Goal: Task Accomplishment & Management: Manage account settings

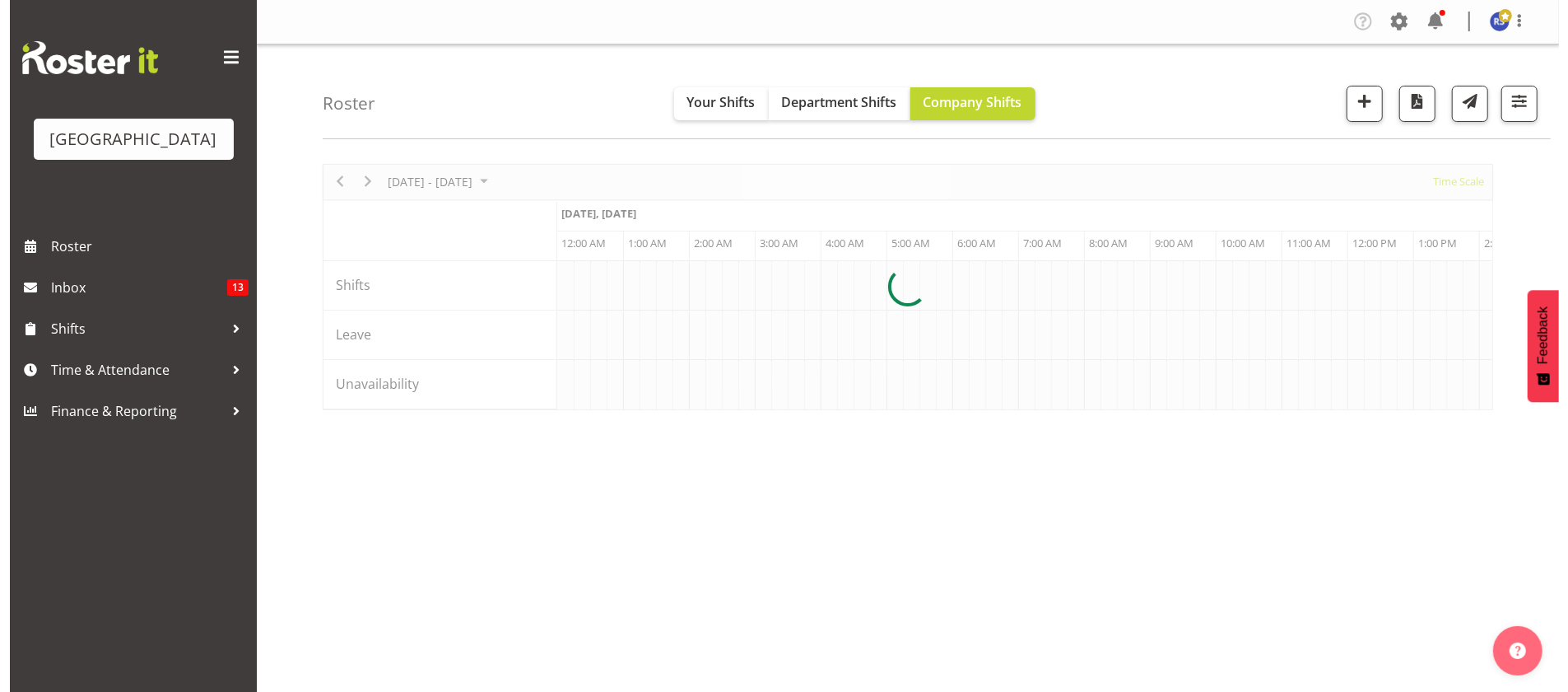
scroll to position [0, 3158]
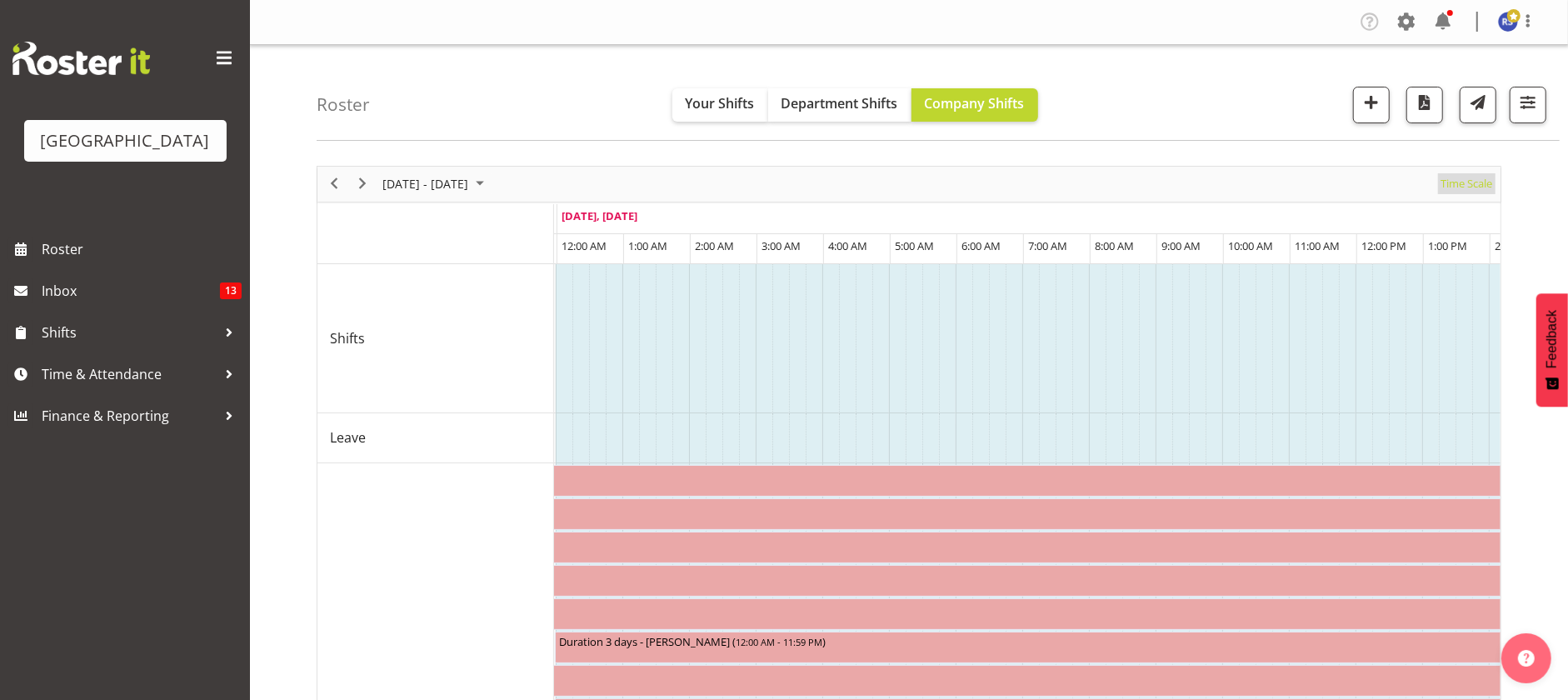
click at [1455, 178] on span "Time Scale" at bounding box center [1467, 183] width 55 height 21
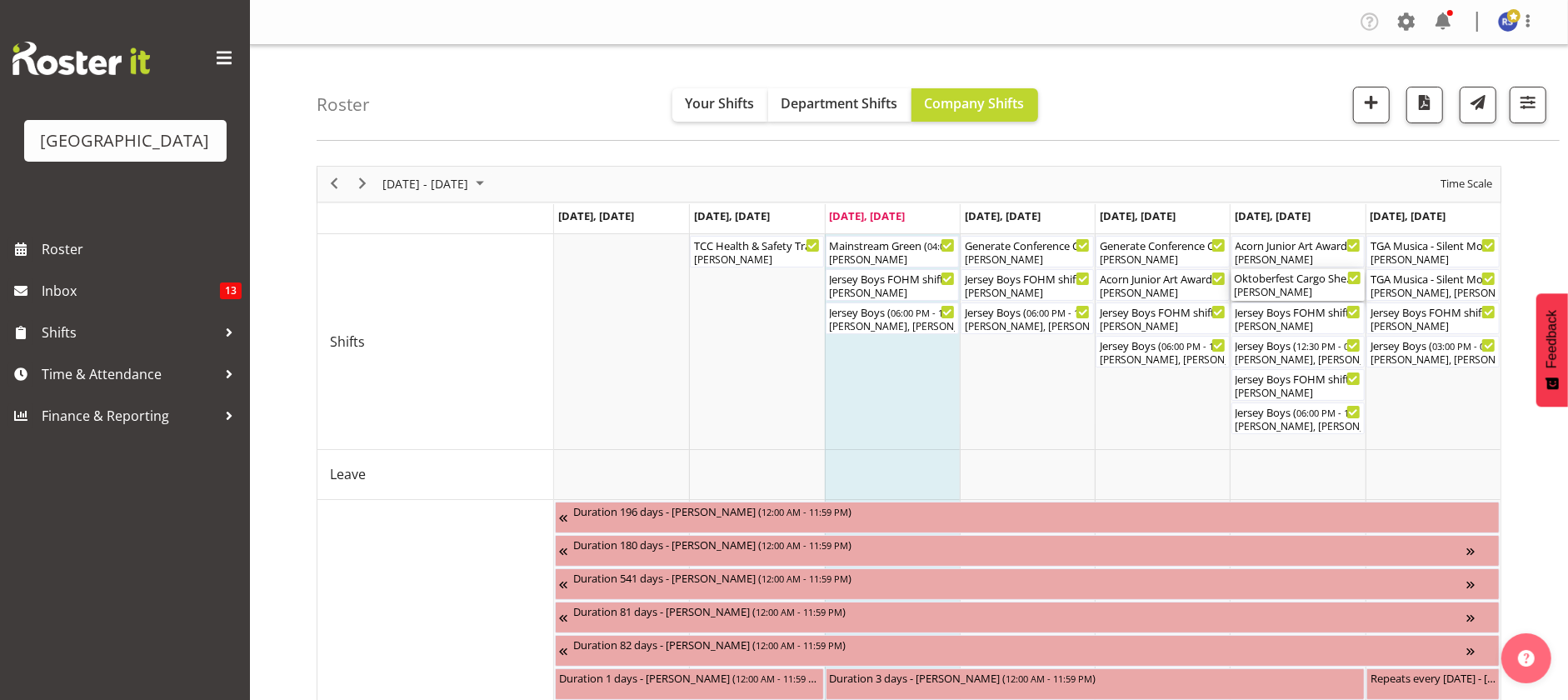
click at [1276, 290] on div "[PERSON_NAME]" at bounding box center [1298, 292] width 126 height 15
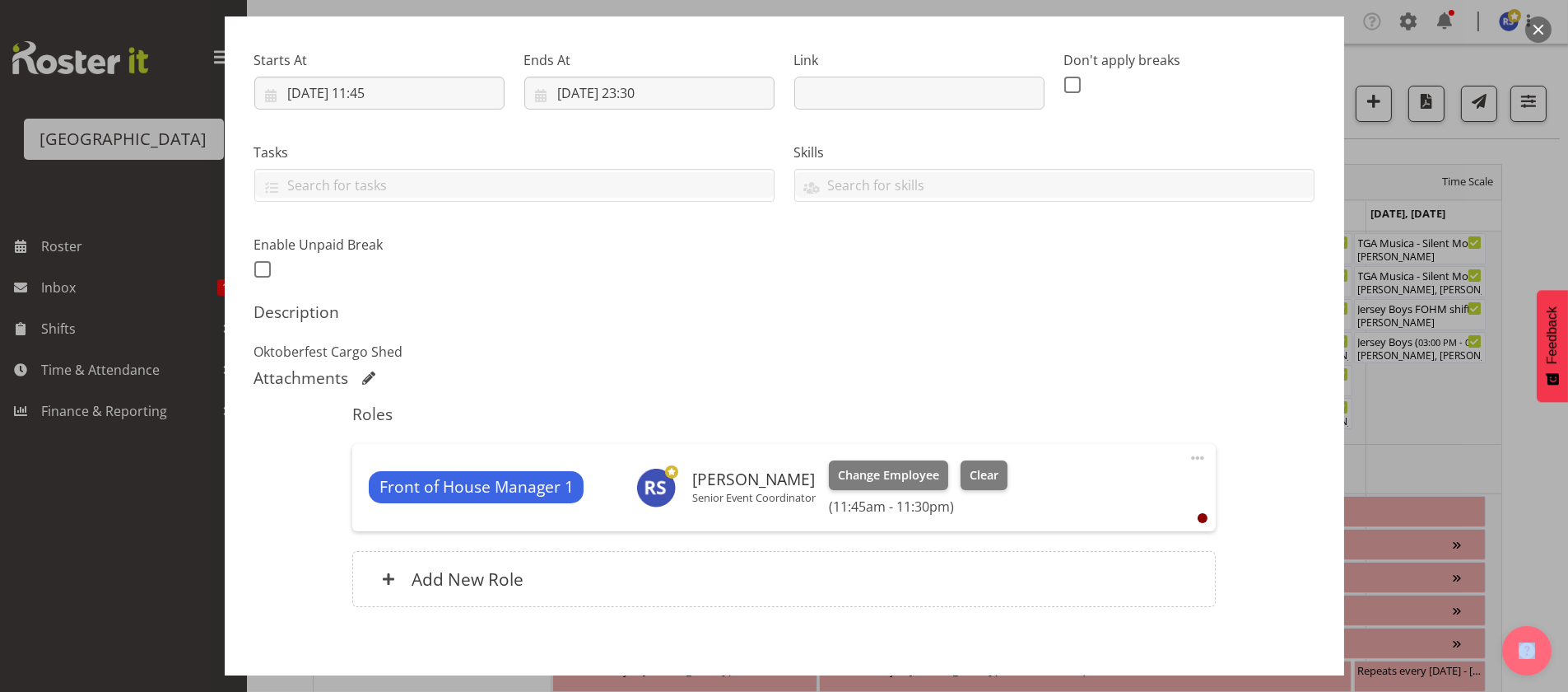
scroll to position [247, 0]
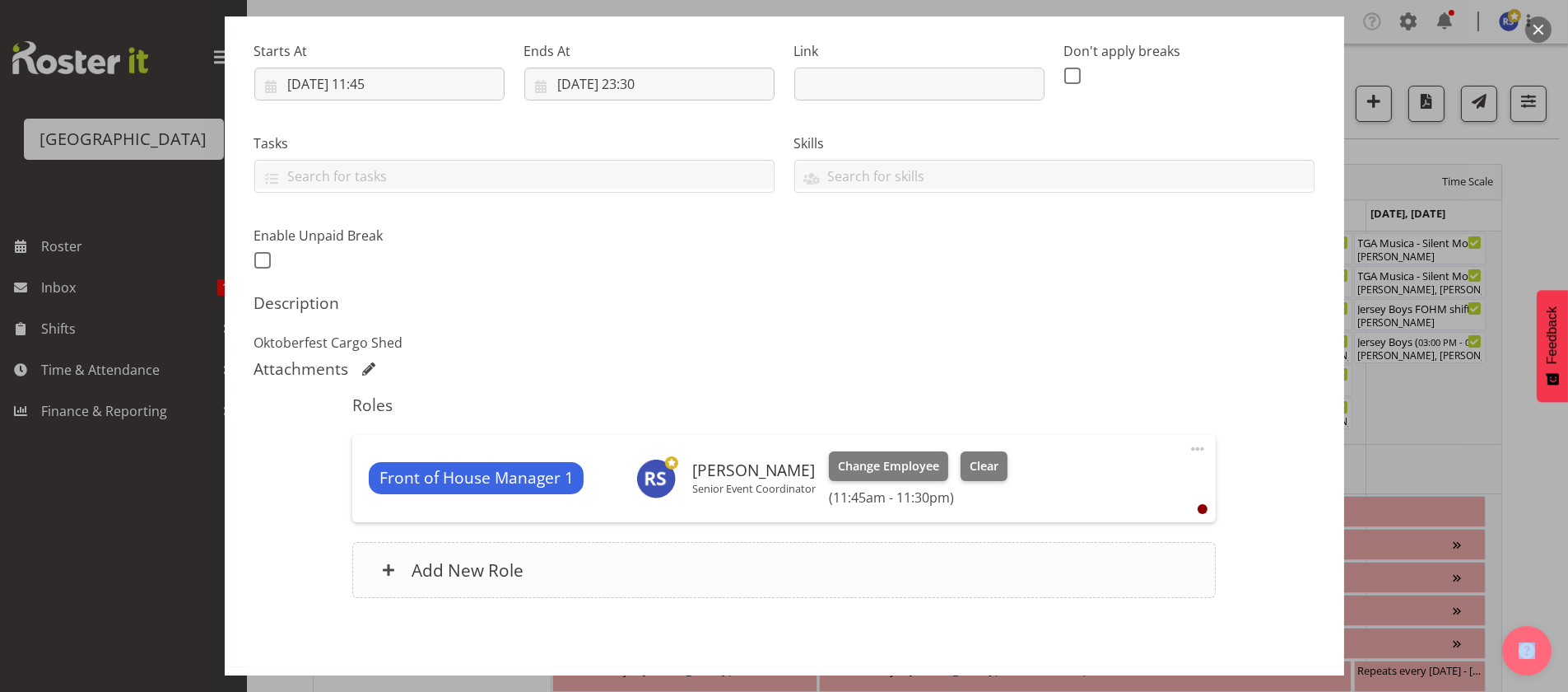
click at [389, 569] on span at bounding box center [388, 569] width 13 height 13
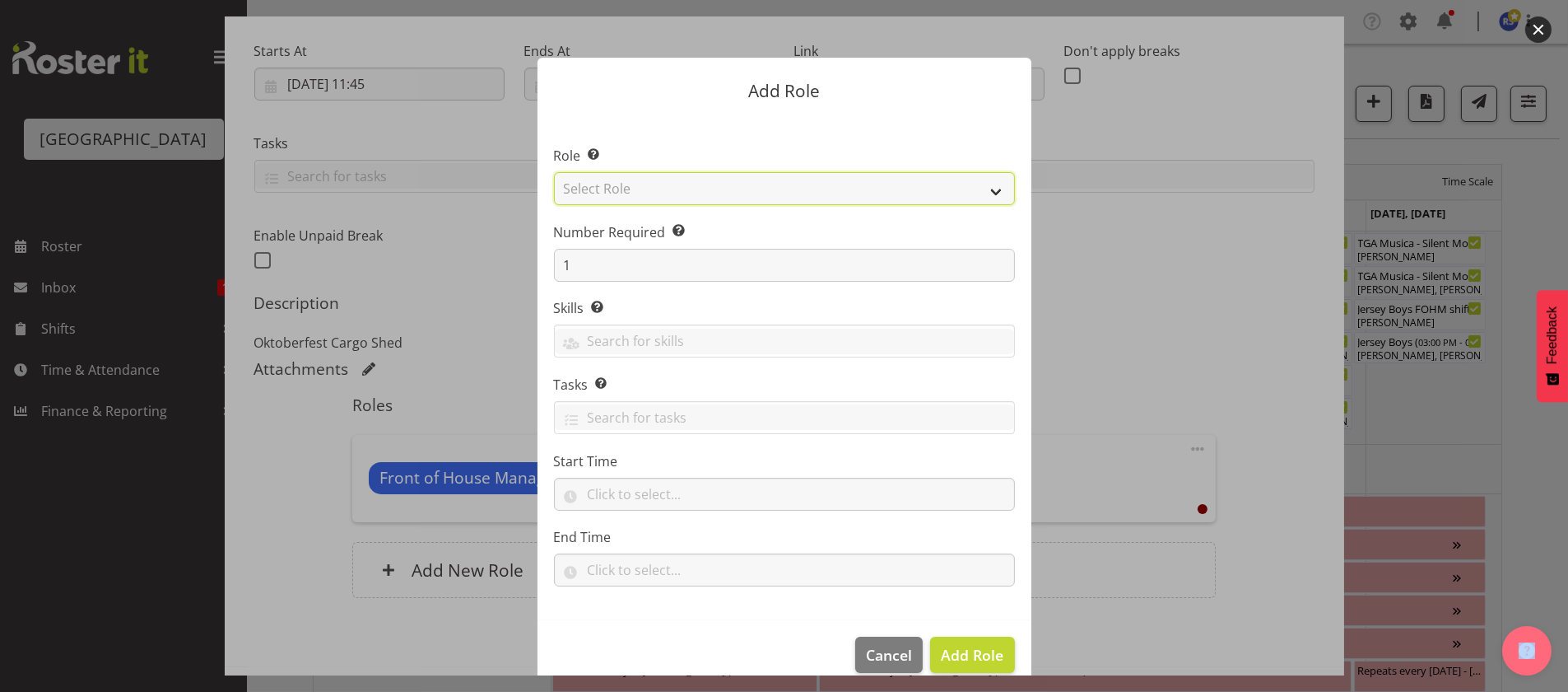
click at [604, 195] on select "Select Role Audio Bar Bar Runner Bar Training Box Office Cargo Shed Venue Rep C…" at bounding box center [784, 188] width 461 height 33
select select "1288"
click at [554, 172] on select "Select Role Audio Bar Bar Runner Bar Training Box Office Cargo Shed Venue Rep C…" at bounding box center [784, 188] width 461 height 33
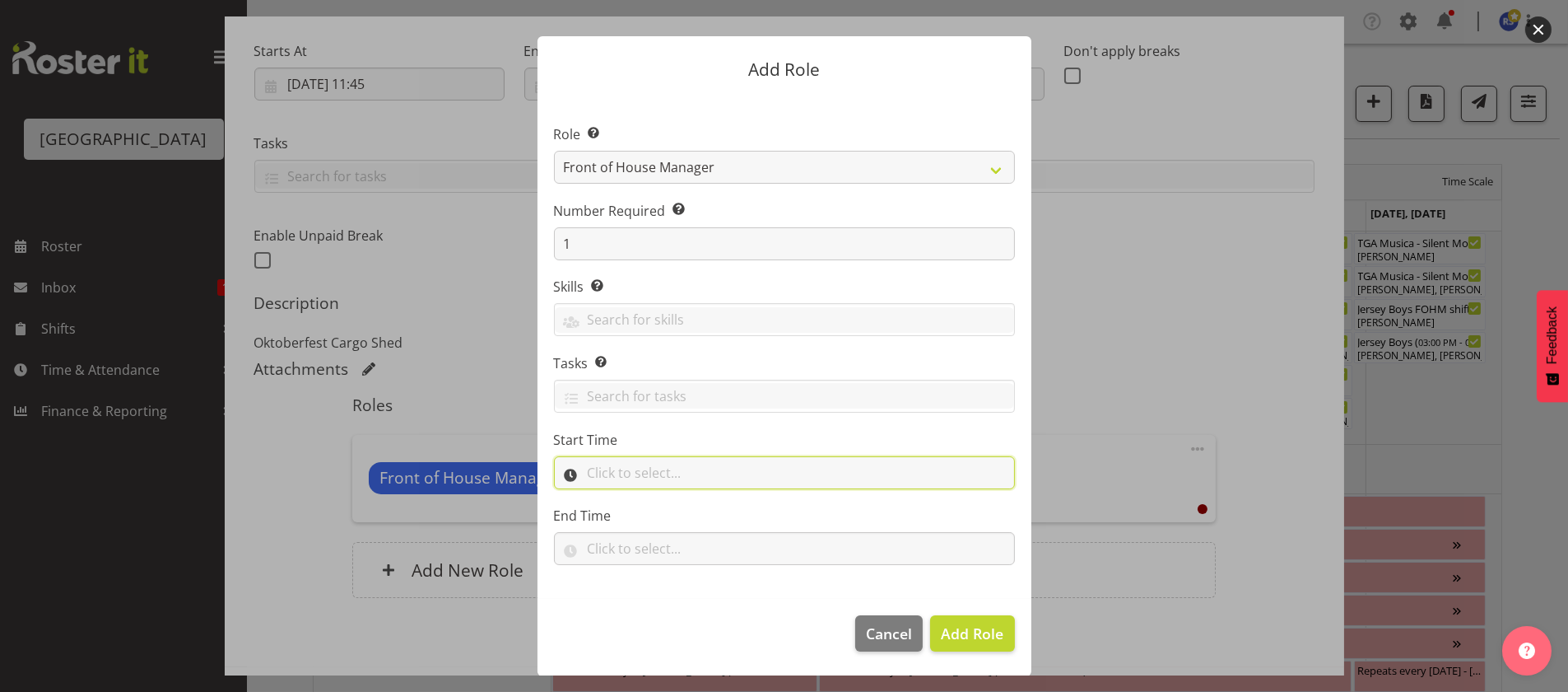
click at [605, 469] on input "text" at bounding box center [784, 472] width 461 height 33
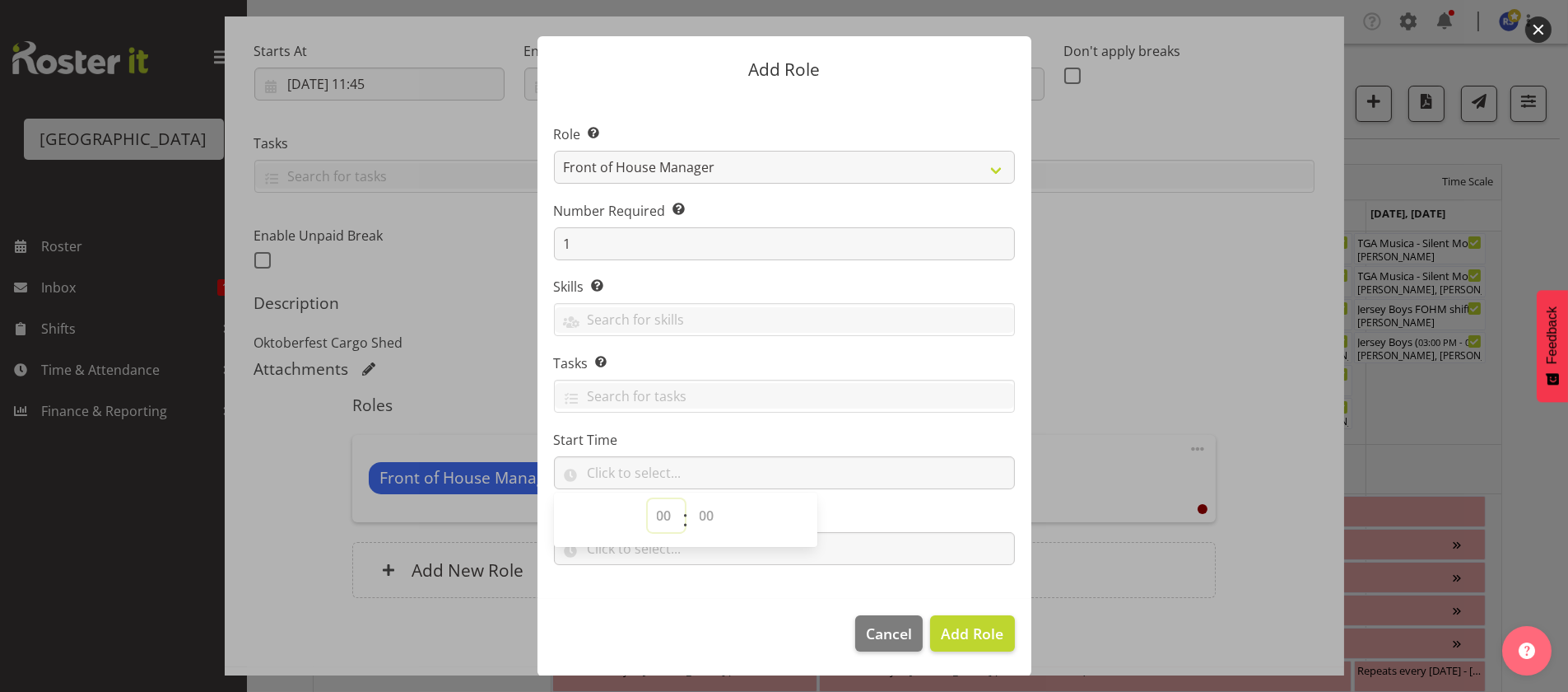
click at [651, 512] on select "00 00 01 02 03 04 05 06 07 08 09 10 11 12 13 14 15 16 17 18 19 20 21 22 23" at bounding box center [666, 515] width 37 height 33
select select "16"
click at [648, 499] on select "00 00 01 02 03 04 05 06 07 08 09 10 11 12 13 14 15 16 17 18 19 20 21 22 23" at bounding box center [666, 515] width 37 height 33
click at [847, 564] on input "text" at bounding box center [784, 548] width 461 height 33
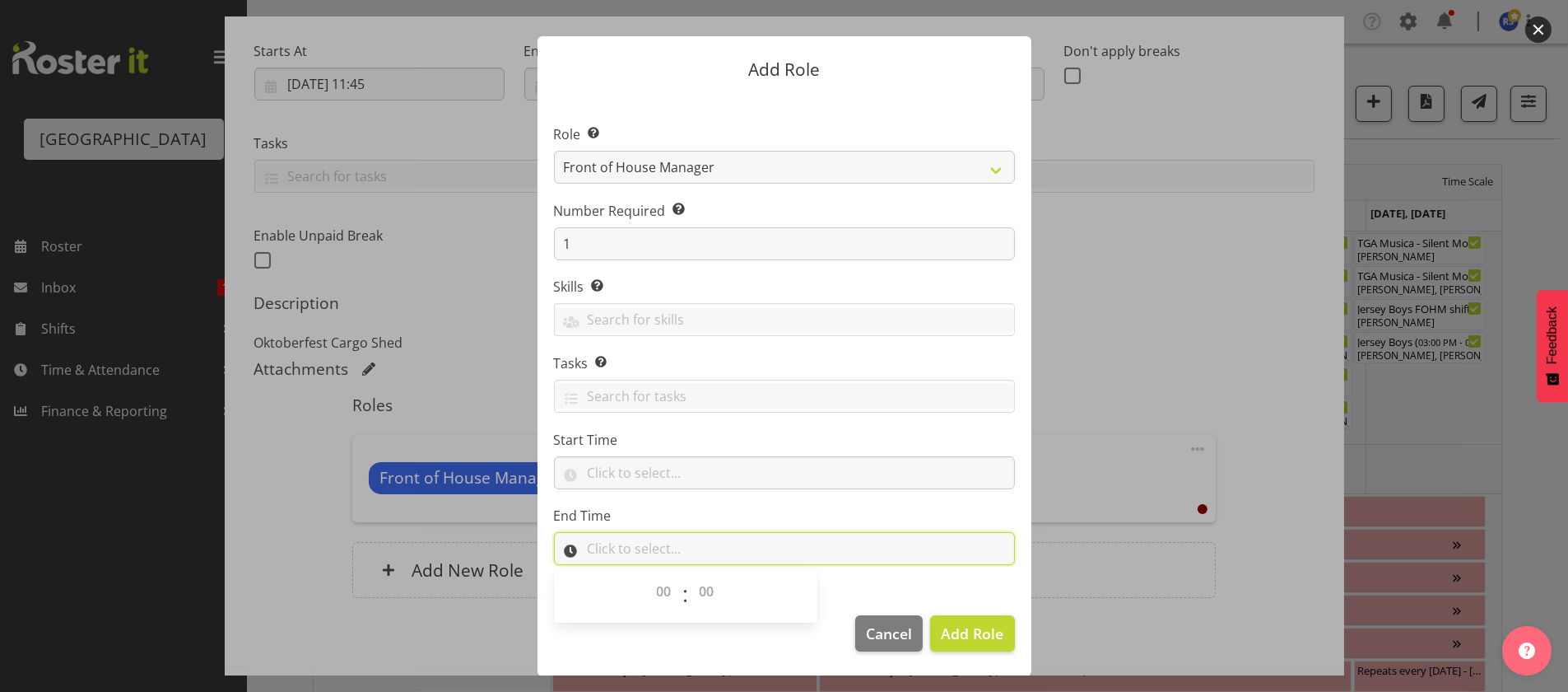
click at [680, 544] on input "text" at bounding box center [784, 548] width 461 height 33
click at [609, 545] on input "text" at bounding box center [784, 548] width 461 height 33
click at [651, 587] on select "00 00 01 02 03 04 05 06 07 08 09 10 11 12 13 14 15 16 17 18 19 20 21 22 23" at bounding box center [666, 591] width 37 height 33
select select "19"
click at [648, 575] on select "00 00 01 02 03 04 05 06 07 08 09 10 11 12 13 14 15 16 17 18 19 20 21 22 23" at bounding box center [666, 591] width 37 height 33
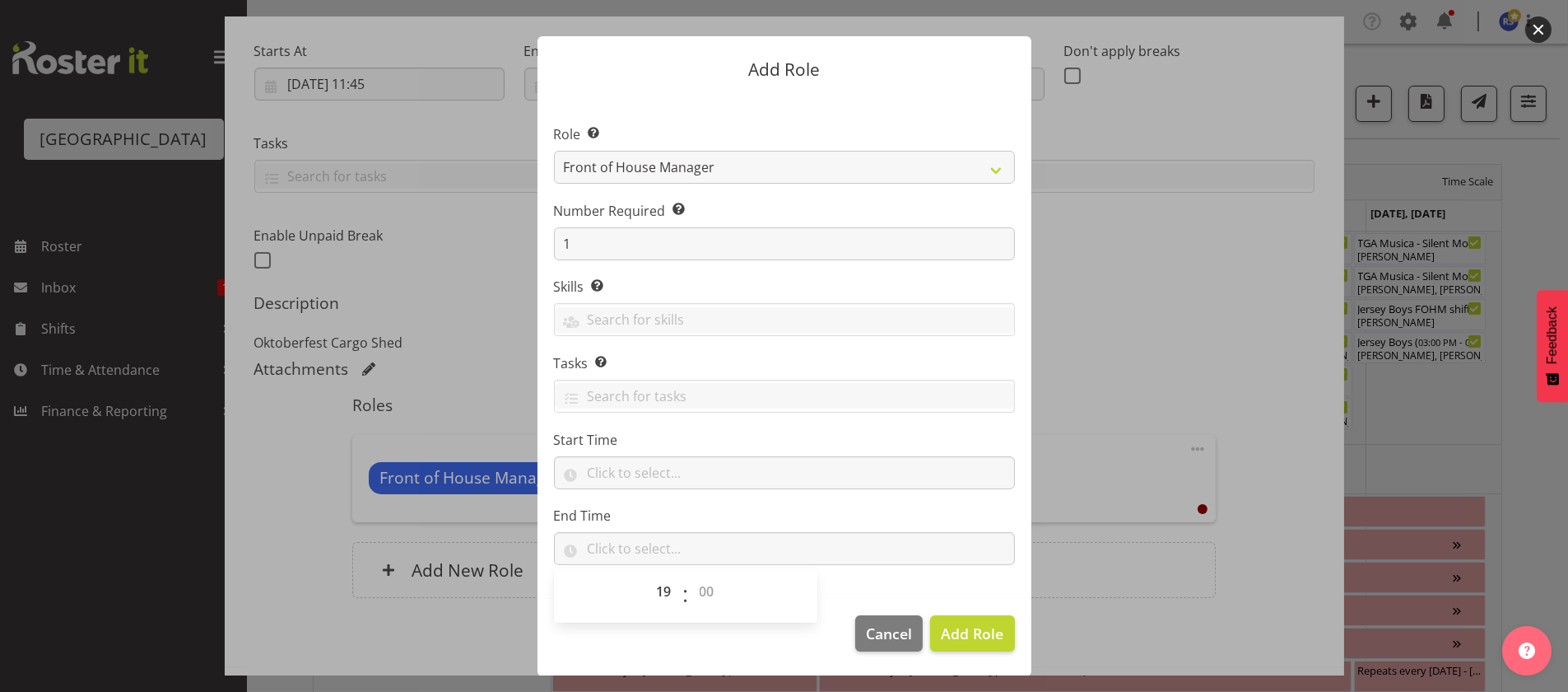
click at [970, 583] on section "Role Select the role you wish to add to the shift. Audio Bar Bar Runner Bar Tra…" at bounding box center [785, 346] width 494 height 504
click at [963, 635] on span "Add Role" at bounding box center [971, 633] width 62 height 20
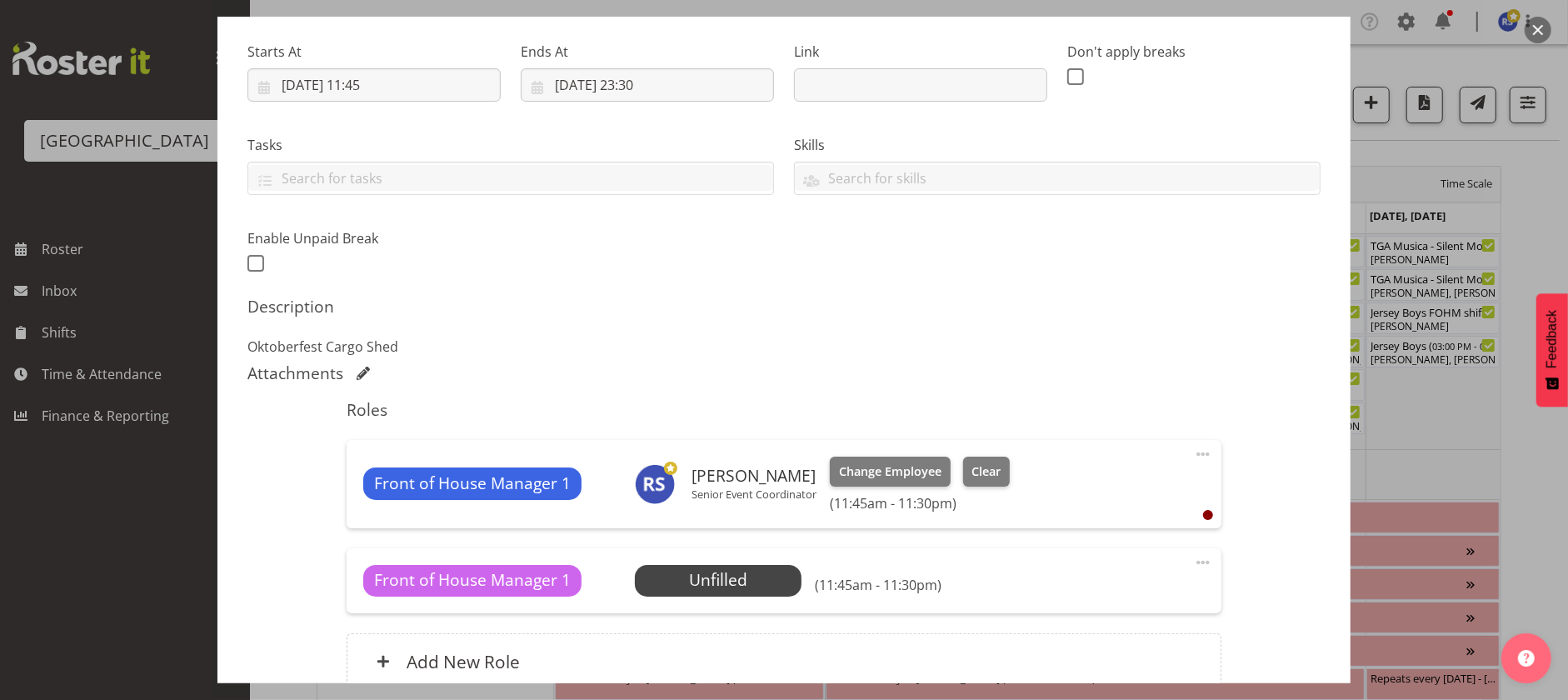
click at [863, 581] on h6 "(11:45am - 11:30pm)" at bounding box center [878, 584] width 126 height 16
click at [1193, 559] on span at bounding box center [1203, 562] width 20 height 20
click at [1078, 595] on link "Edit" at bounding box center [1133, 599] width 160 height 30
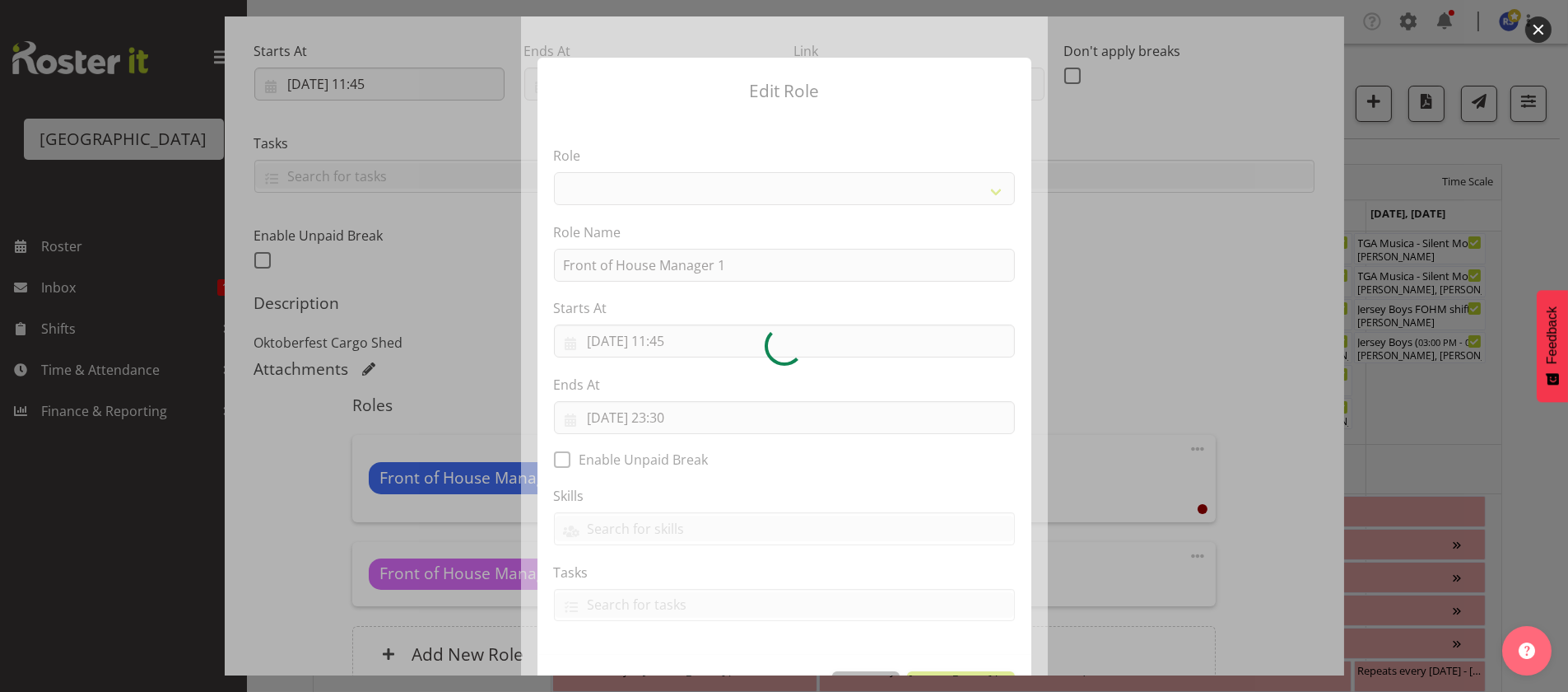
select select "1288"
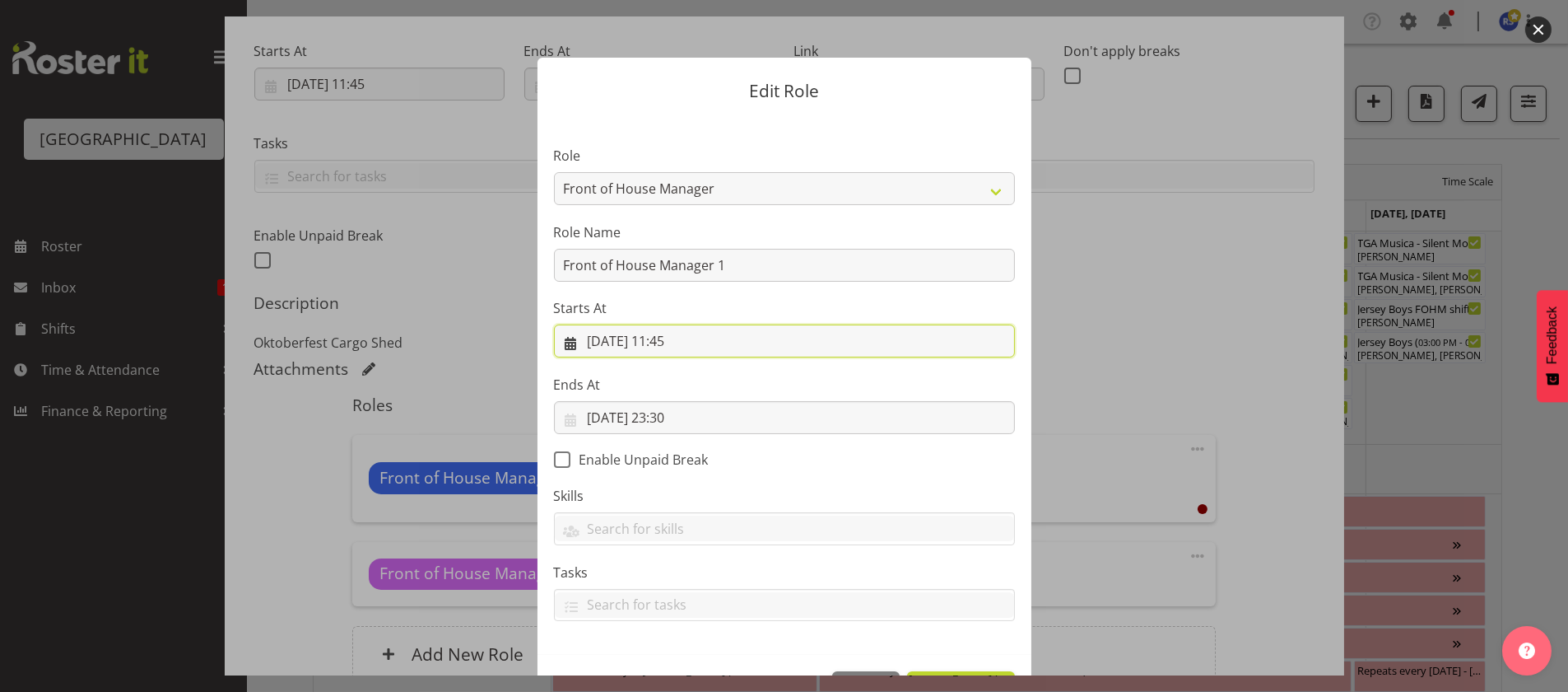
click at [651, 347] on input "[DATE] 11:45" at bounding box center [784, 340] width 461 height 33
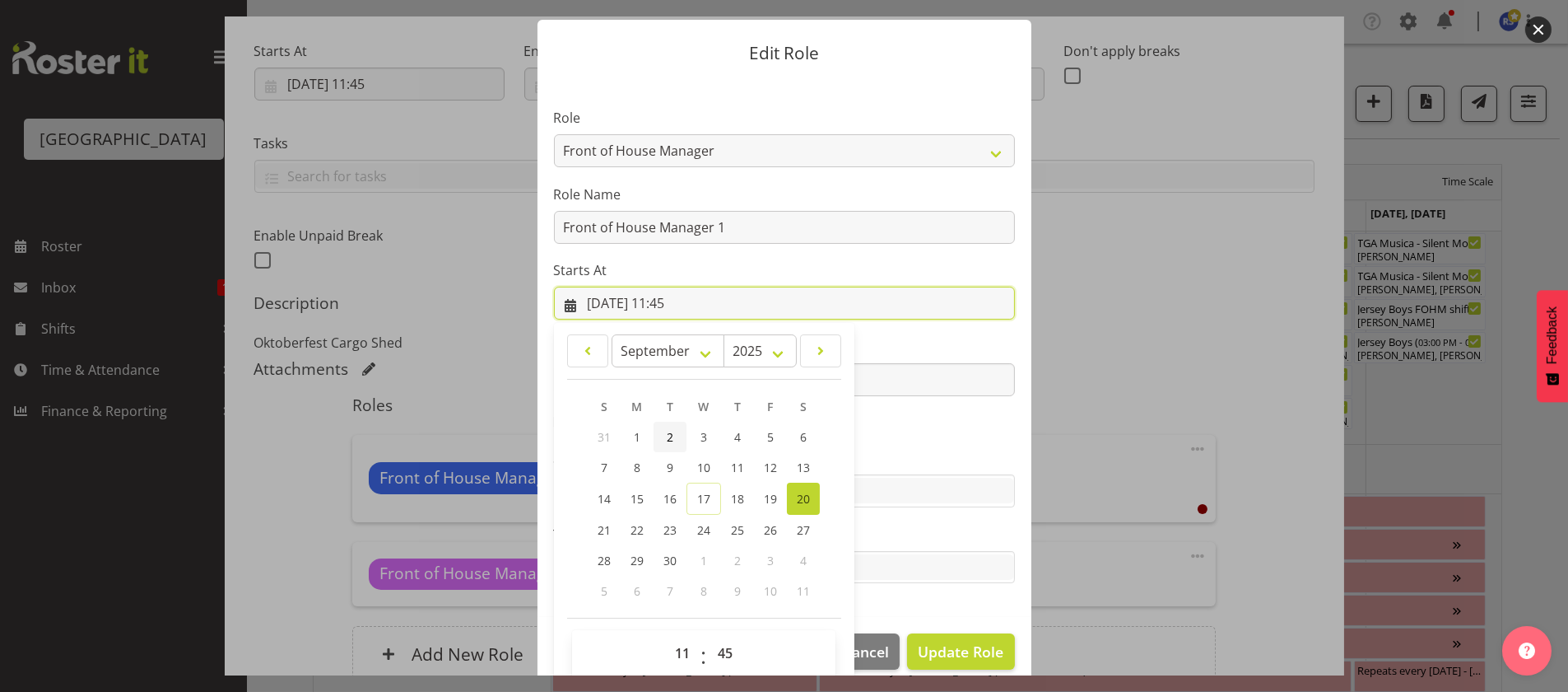
scroll to position [57, 0]
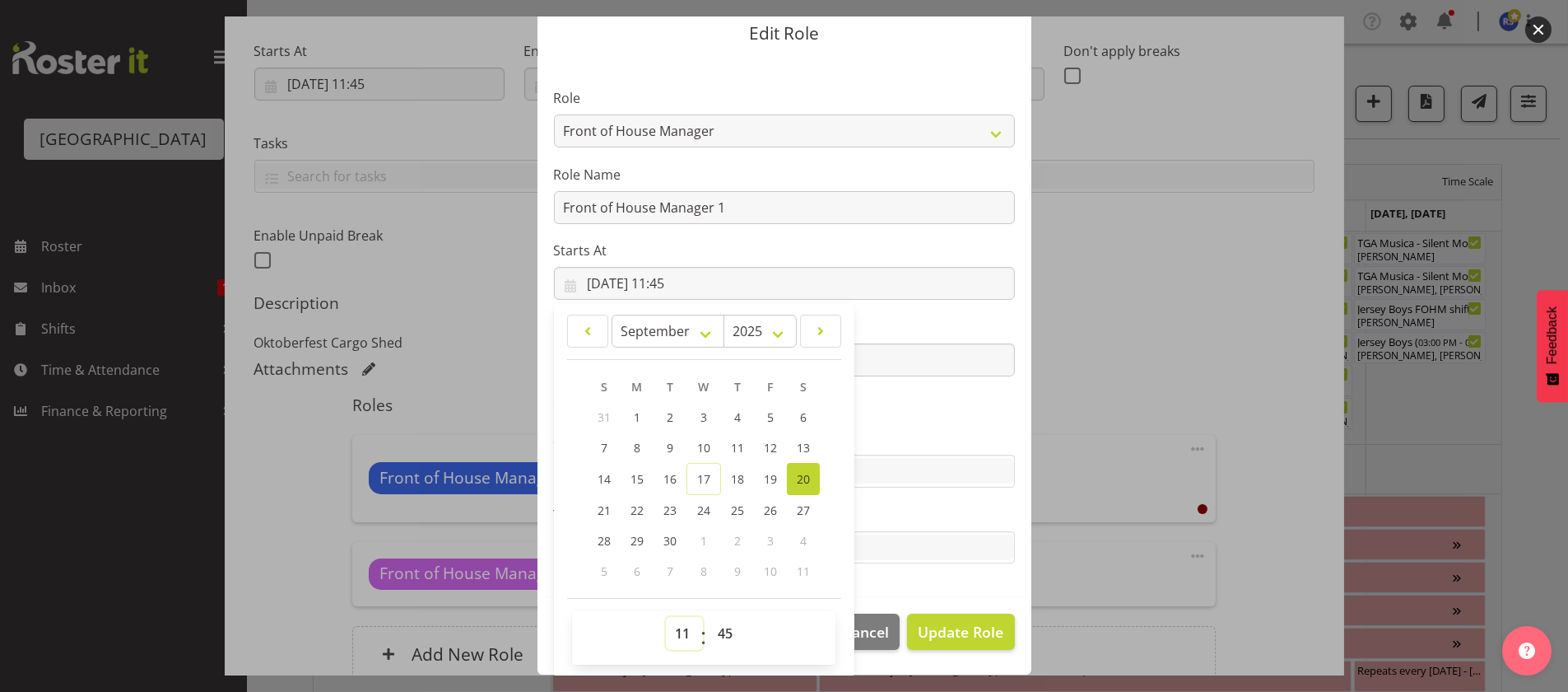
click at [668, 628] on select "00 01 02 03 04 05 06 07 08 09 10 11 12 13 14 15 16 17 18 19 20 21 22 23" at bounding box center [684, 633] width 37 height 33
select select "16"
click at [666, 617] on select "00 01 02 03 04 05 06 07 08 09 10 11 12 13 14 15 16 17 18 19 20 21 22 23" at bounding box center [684, 633] width 37 height 33
type input "[DATE] 16:45"
click at [718, 631] on select "00 01 02 03 04 05 06 07 08 09 10 11 12 13 14 15 16 17 18 19 20 21 22 23 24 25 2…" at bounding box center [727, 633] width 37 height 33
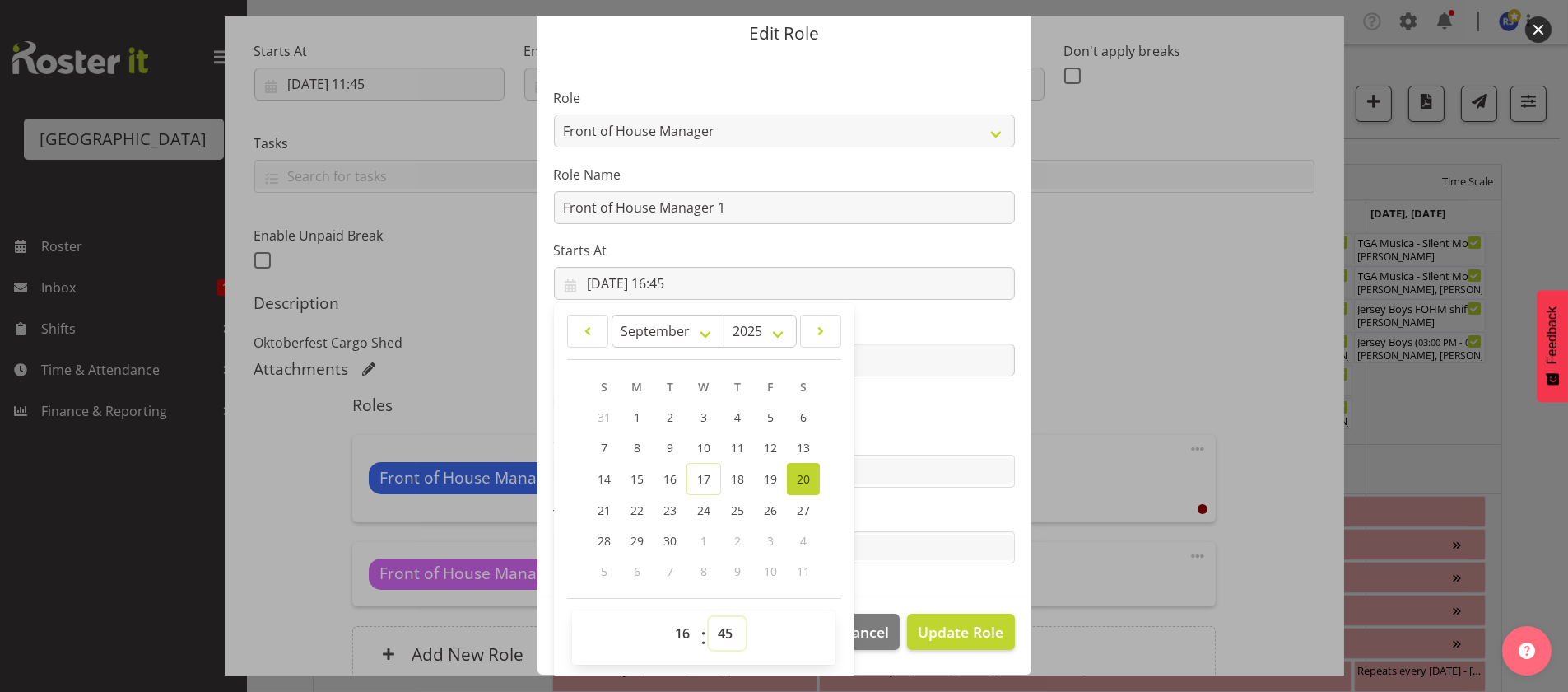
select select "0"
click at [709, 617] on select "00 01 02 03 04 05 06 07 08 09 10 11 12 13 14 15 16 17 18 19 20 21 22 23 24 25 2…" at bounding box center [727, 633] width 37 height 33
type input "[DATE] 16:00"
click at [1001, 572] on section "Role Audio Bar Bar Runner Bar Training Box Office Cargo Shed Venue Rep Catering…" at bounding box center [785, 327] width 494 height 538
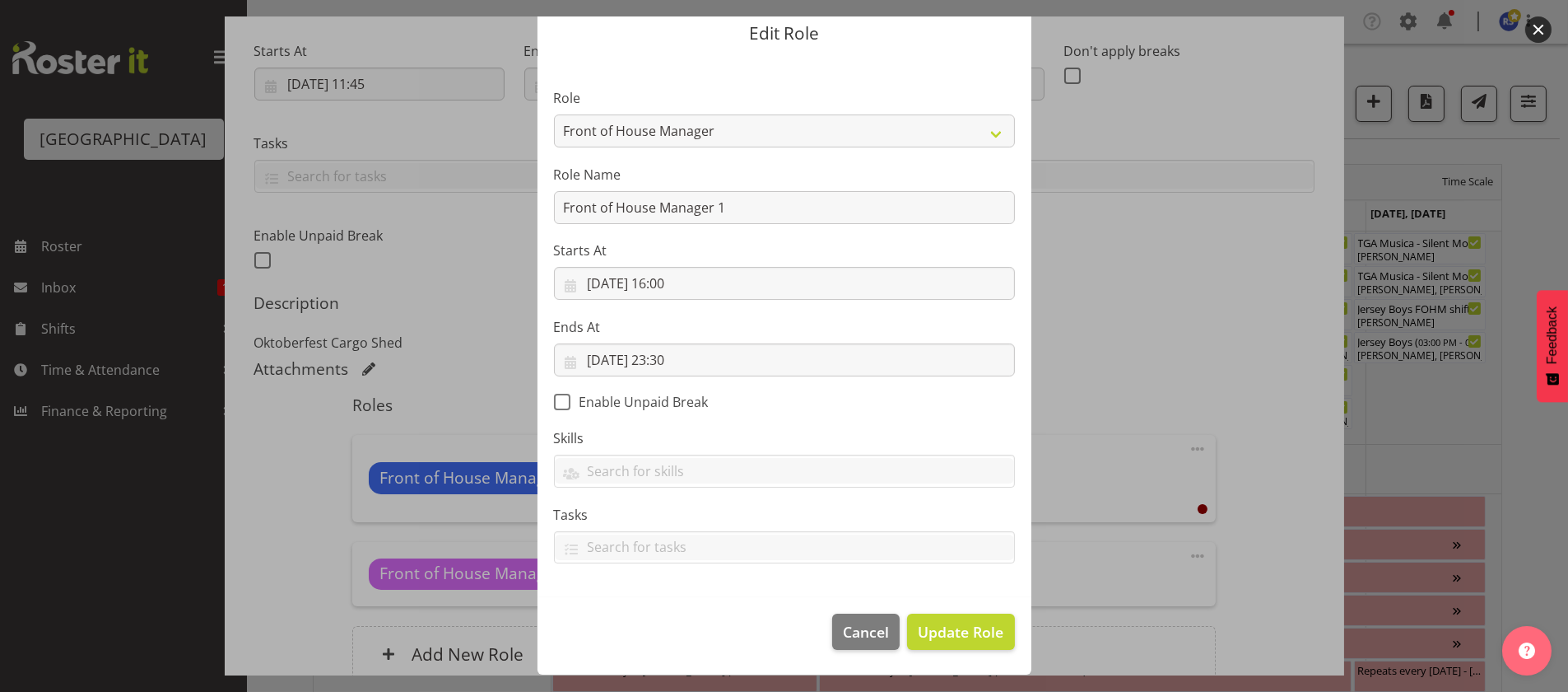
scroll to position [56, 0]
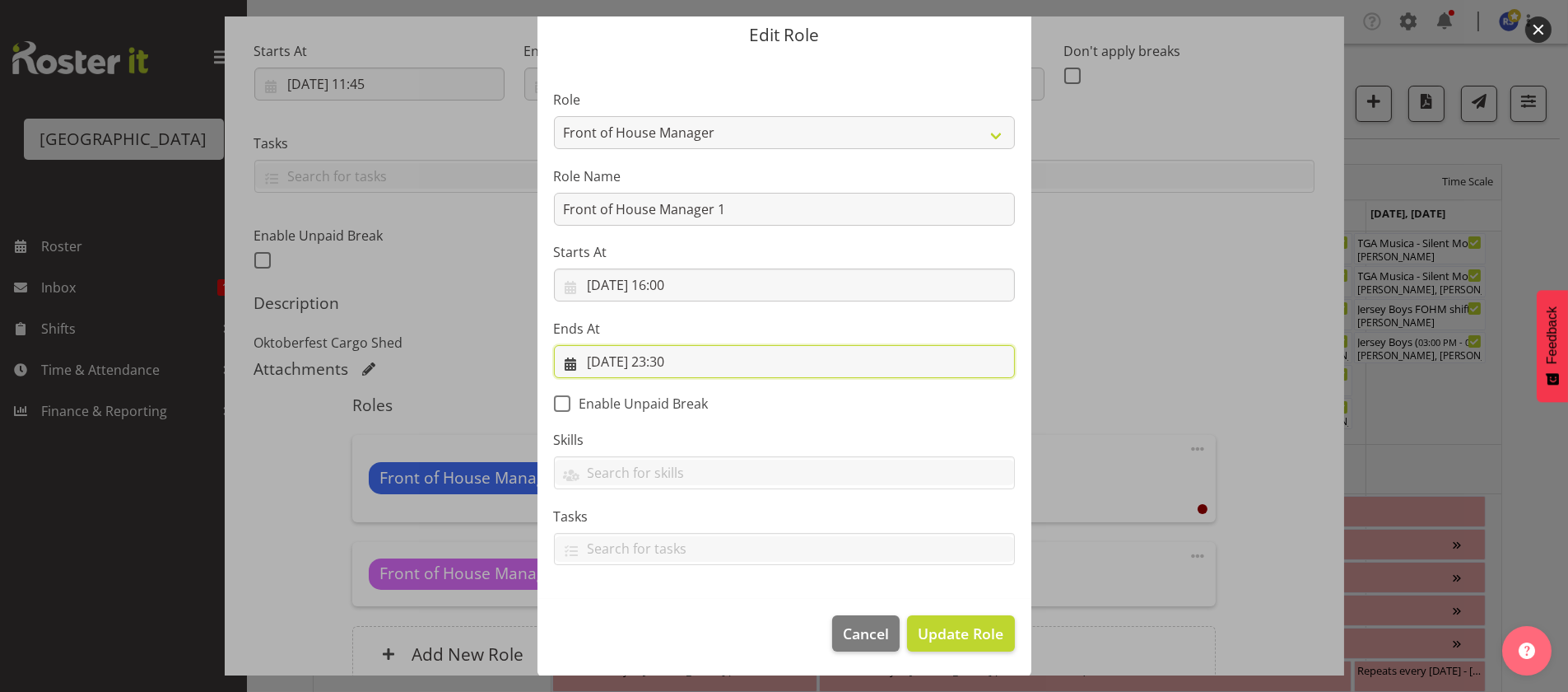
click at [681, 360] on input "[DATE] 23:30" at bounding box center [784, 361] width 461 height 33
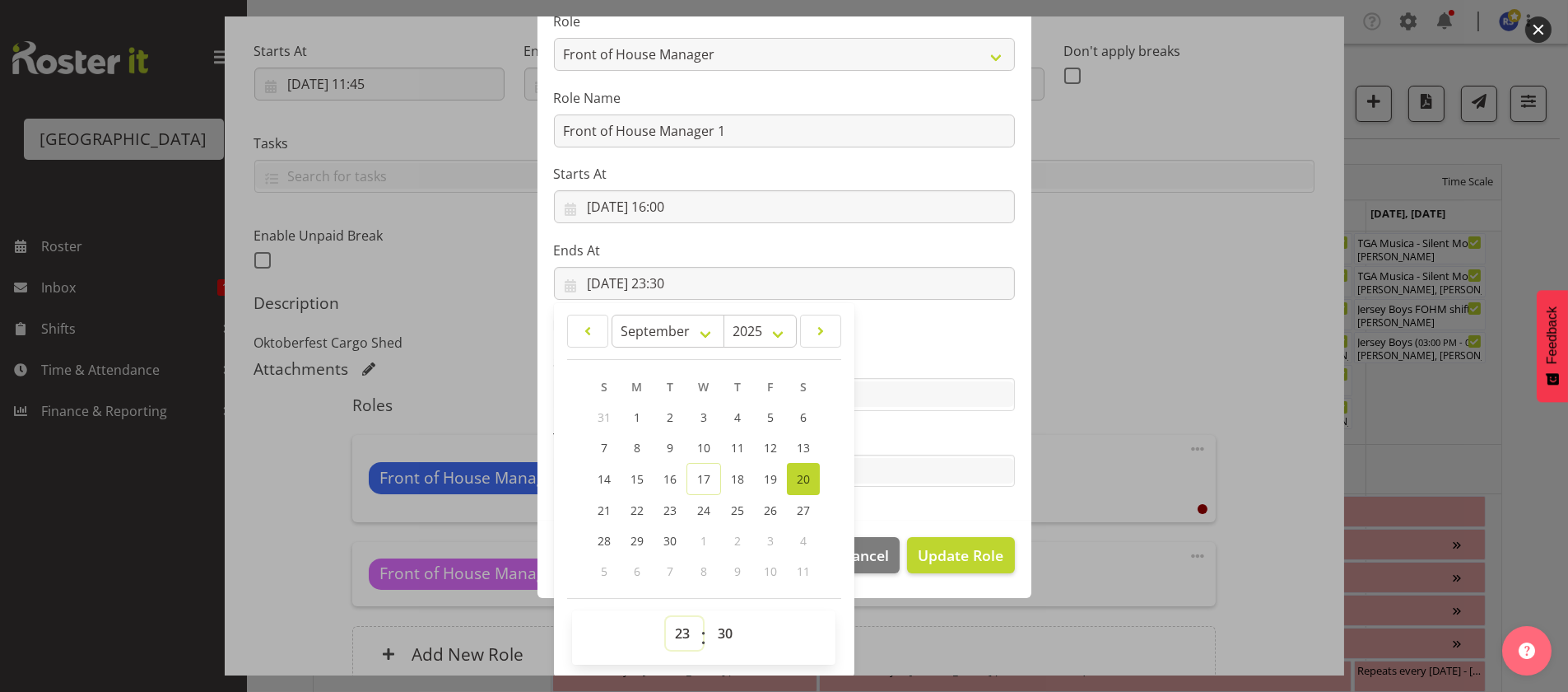
click at [678, 630] on select "00 01 02 03 04 05 06 07 08 09 10 11 12 13 14 15 16 17 18 19 20 21 22 23" at bounding box center [684, 633] width 37 height 33
select select "19"
click at [666, 617] on select "00 01 02 03 04 05 06 07 08 09 10 11 12 13 14 15 16 17 18 19 20 21 22 23" at bounding box center [684, 633] width 37 height 33
type input "[DATE] 19:30"
click at [714, 633] on select "00 01 02 03 04 05 06 07 08 09 10 11 12 13 14 15 16 17 18 19 20 21 22 23 24 25 2…" at bounding box center [727, 633] width 37 height 33
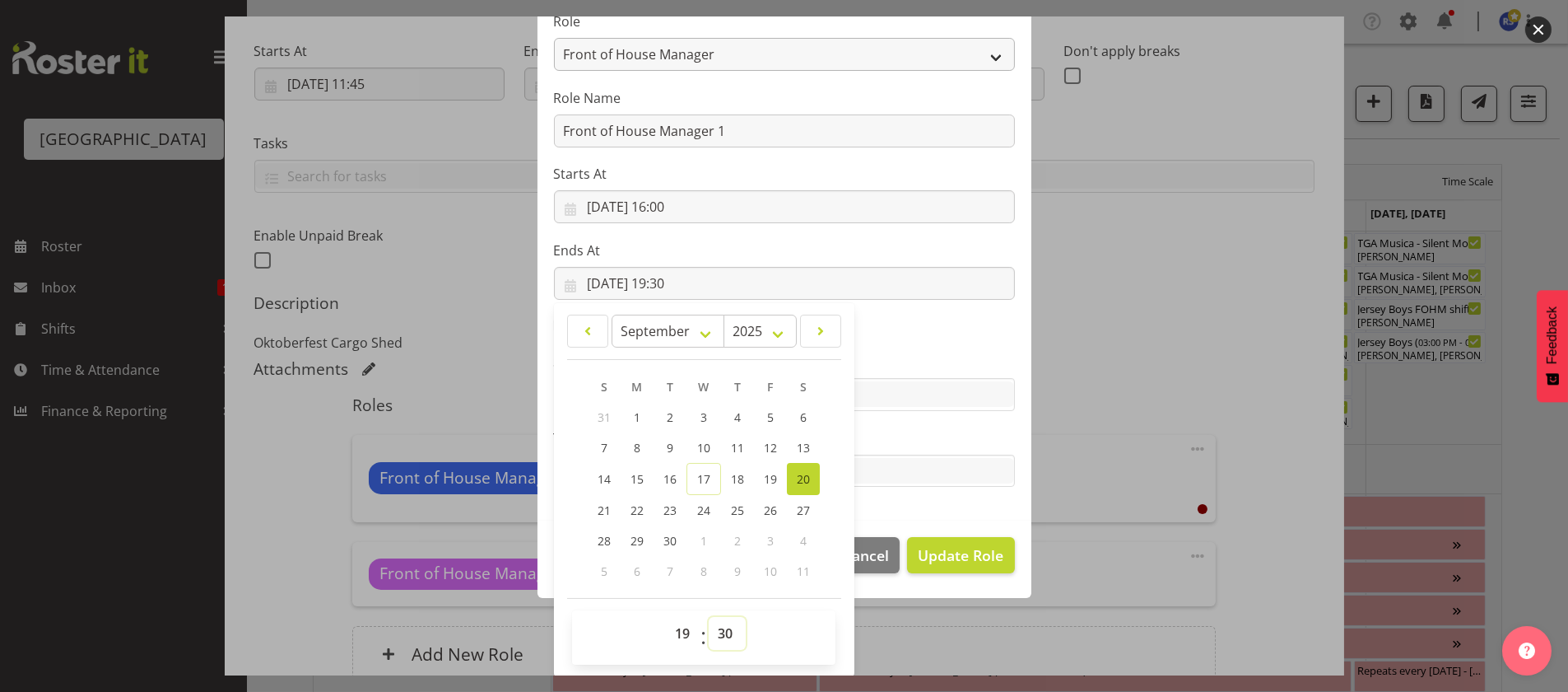
select select "0"
click at [709, 617] on select "00 01 02 03 04 05 06 07 08 09 10 11 12 13 14 15 16 17 18 19 20 21 22 23 24 25 2…" at bounding box center [727, 633] width 37 height 33
type input "[DATE] 19:00"
click at [928, 637] on div "Edit Role Role Audio Bar Bar Runner Bar Training Box Office Cargo Shed Venue Re…" at bounding box center [784, 346] width 790 height 659
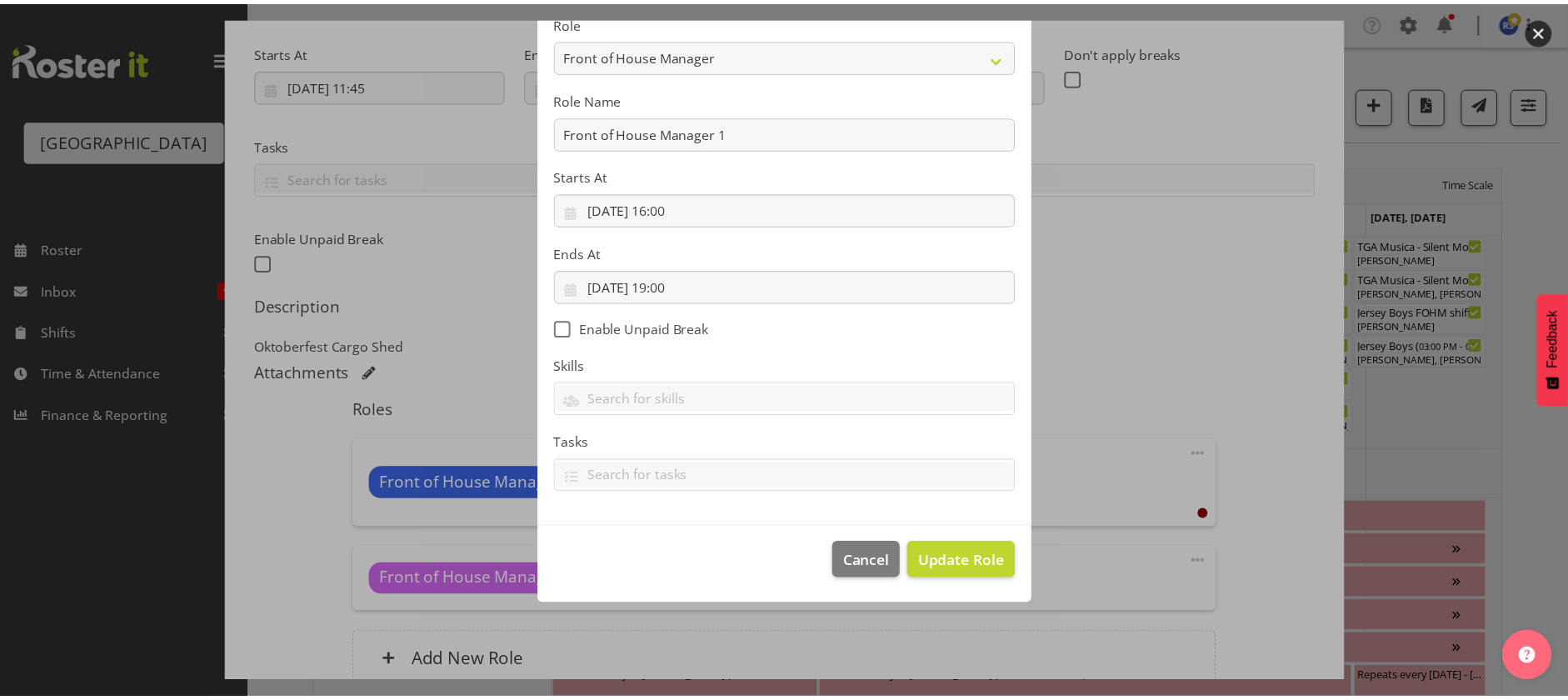
scroll to position [56, 0]
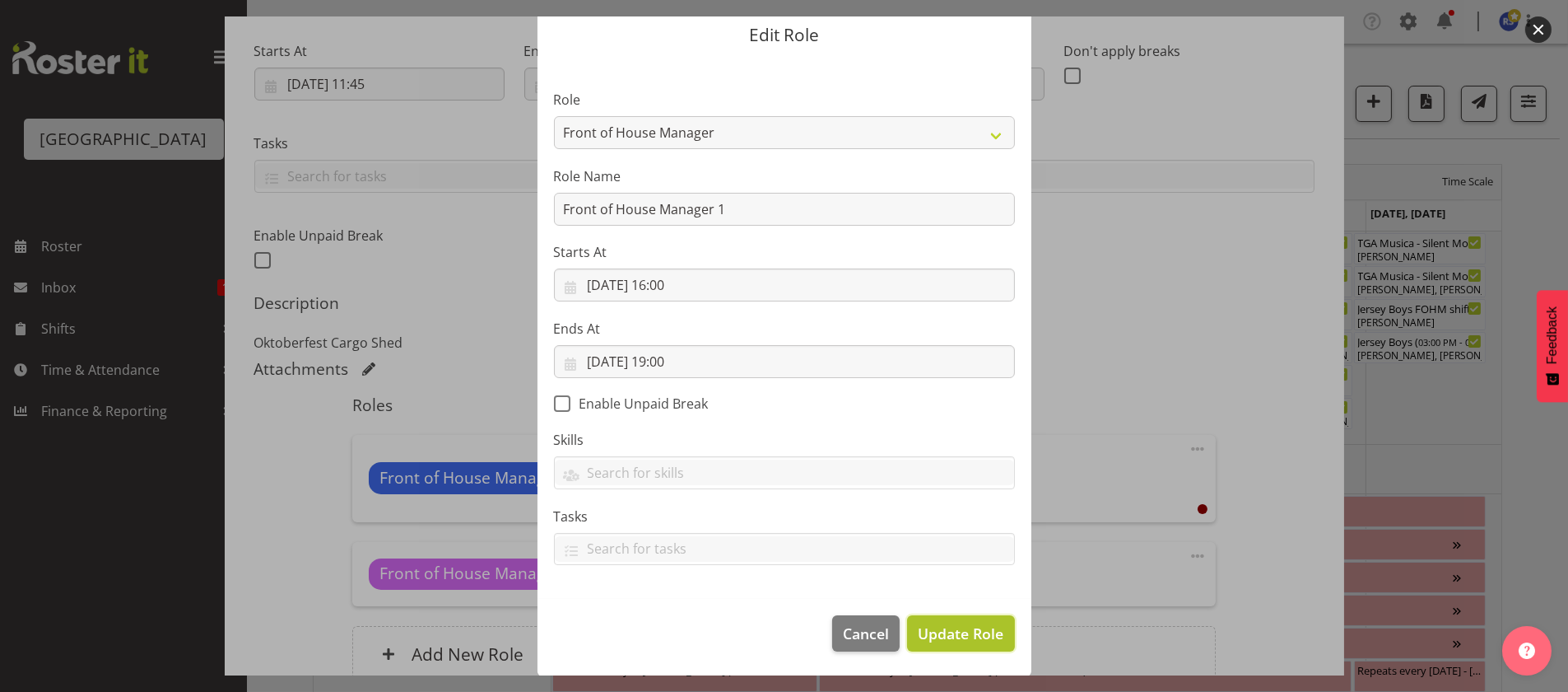
click at [977, 636] on span "Update Role" at bounding box center [960, 633] width 85 height 21
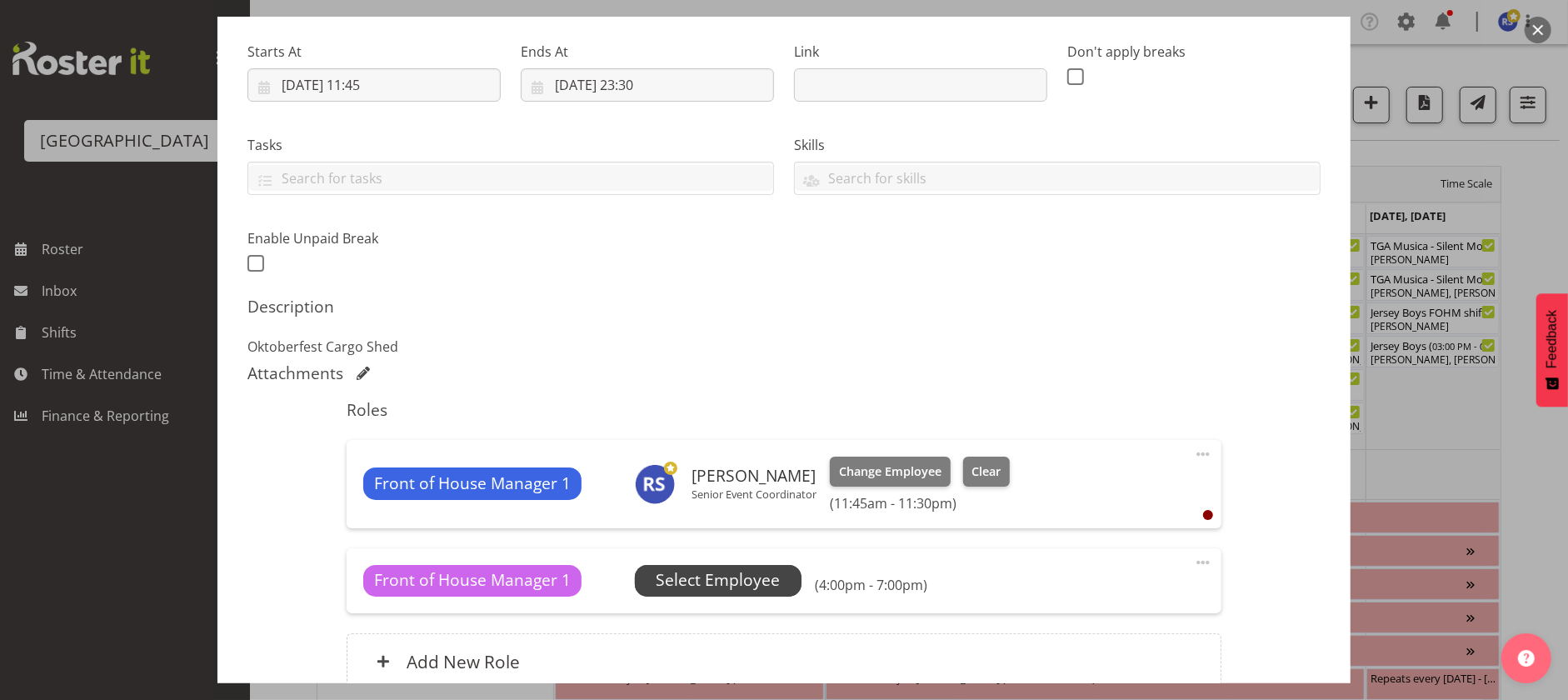
click at [734, 575] on span "Select Employee" at bounding box center [718, 580] width 124 height 24
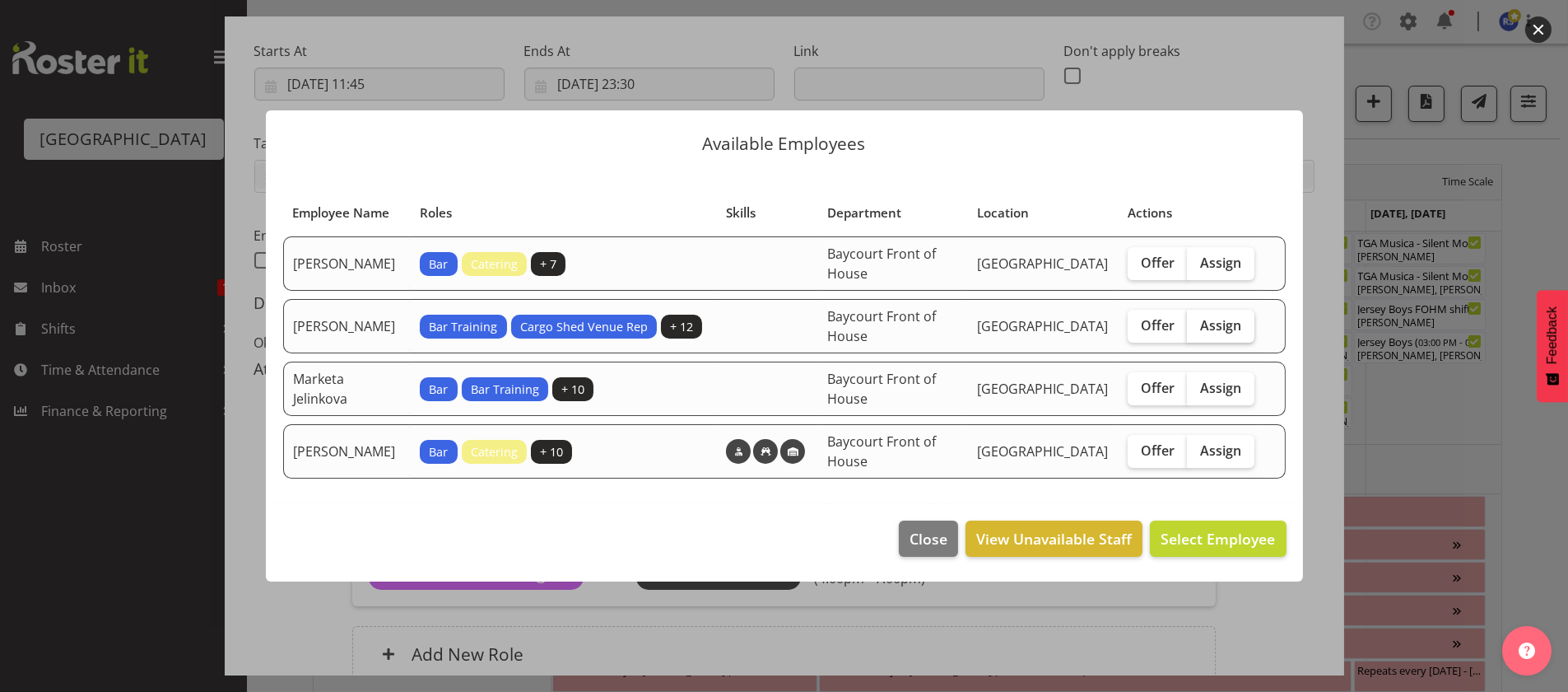
click at [1241, 334] on span "Assign" at bounding box center [1220, 325] width 41 height 16
click at [1197, 330] on input "Assign" at bounding box center [1192, 324] width 11 height 11
checkbox input "true"
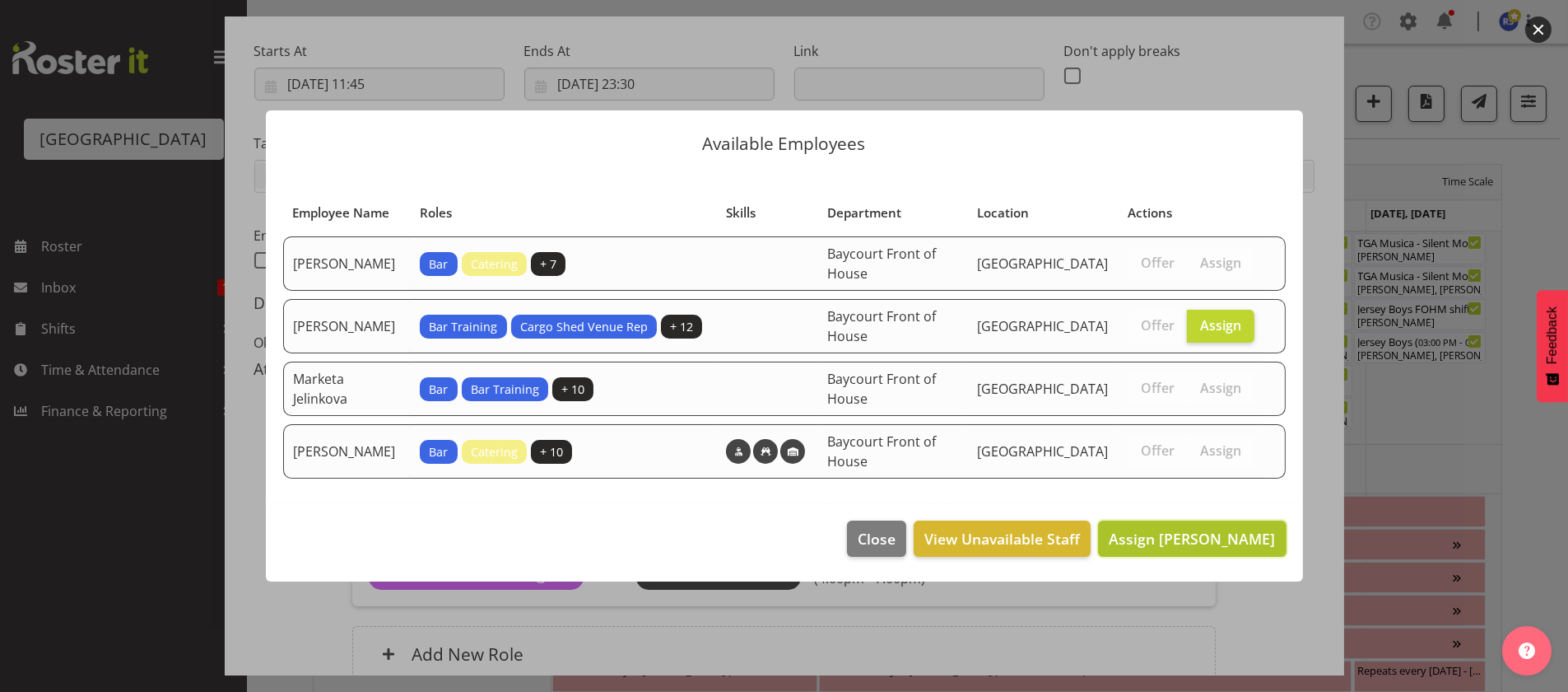
click at [1211, 545] on span "Assign [PERSON_NAME]" at bounding box center [1192, 538] width 166 height 20
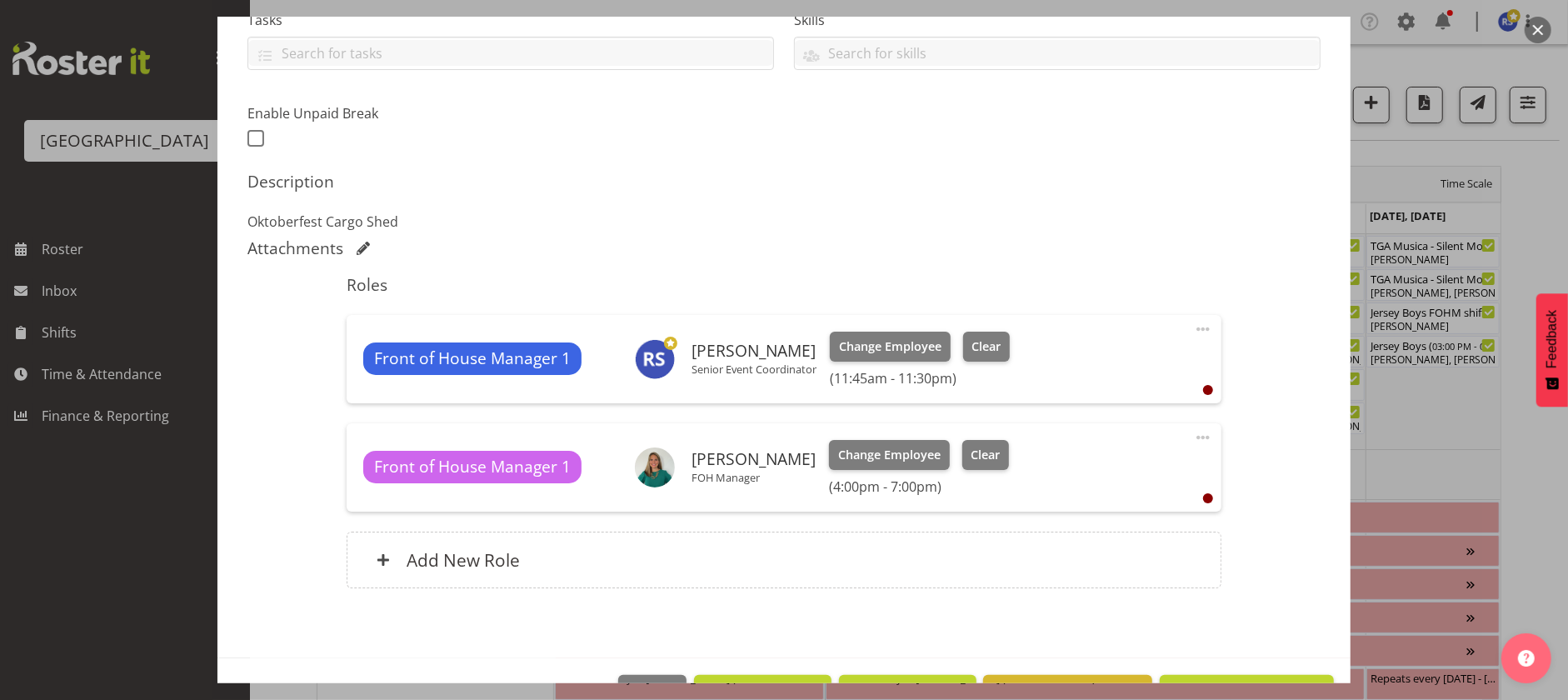
scroll to position [427, 0]
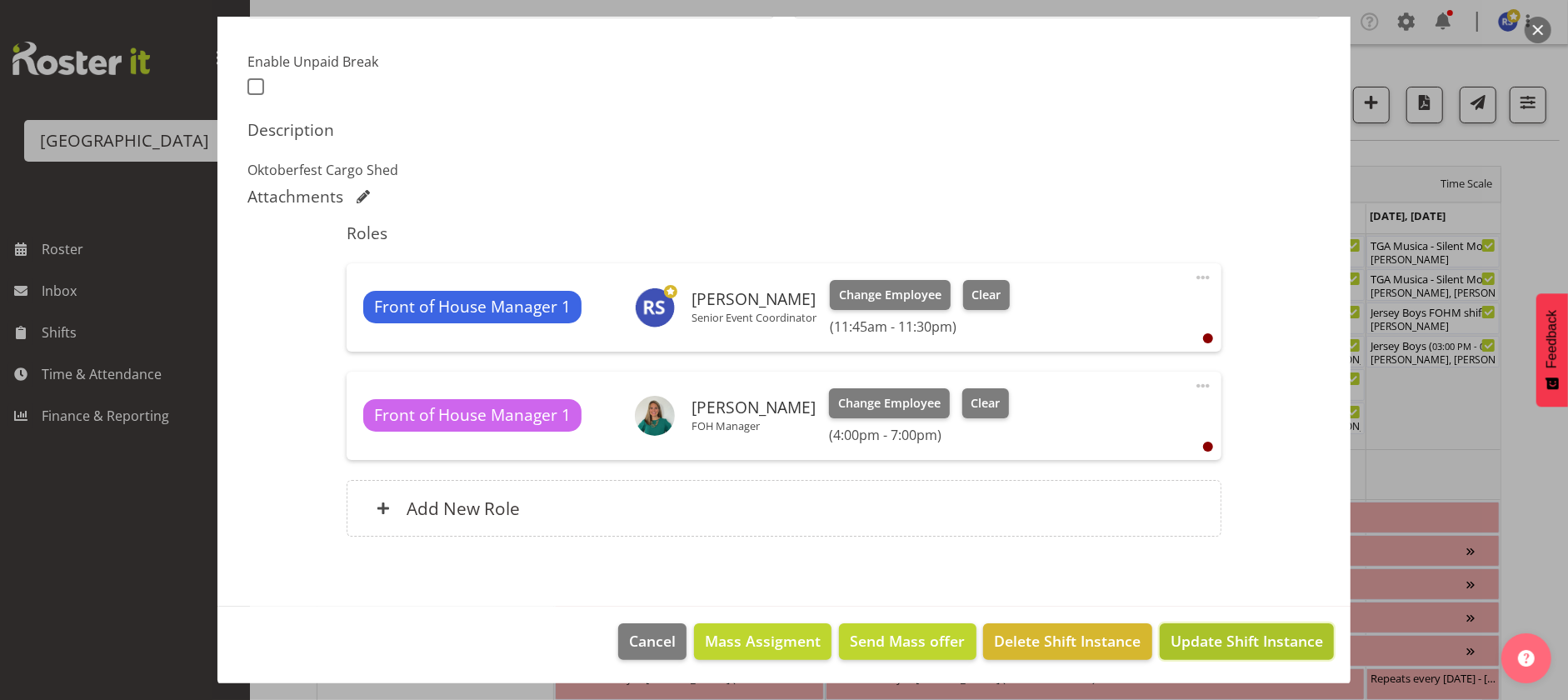
click at [1241, 630] on span "Update Shift Instance" at bounding box center [1247, 640] width 152 height 22
